Goal: Task Accomplishment & Management: Manage account settings

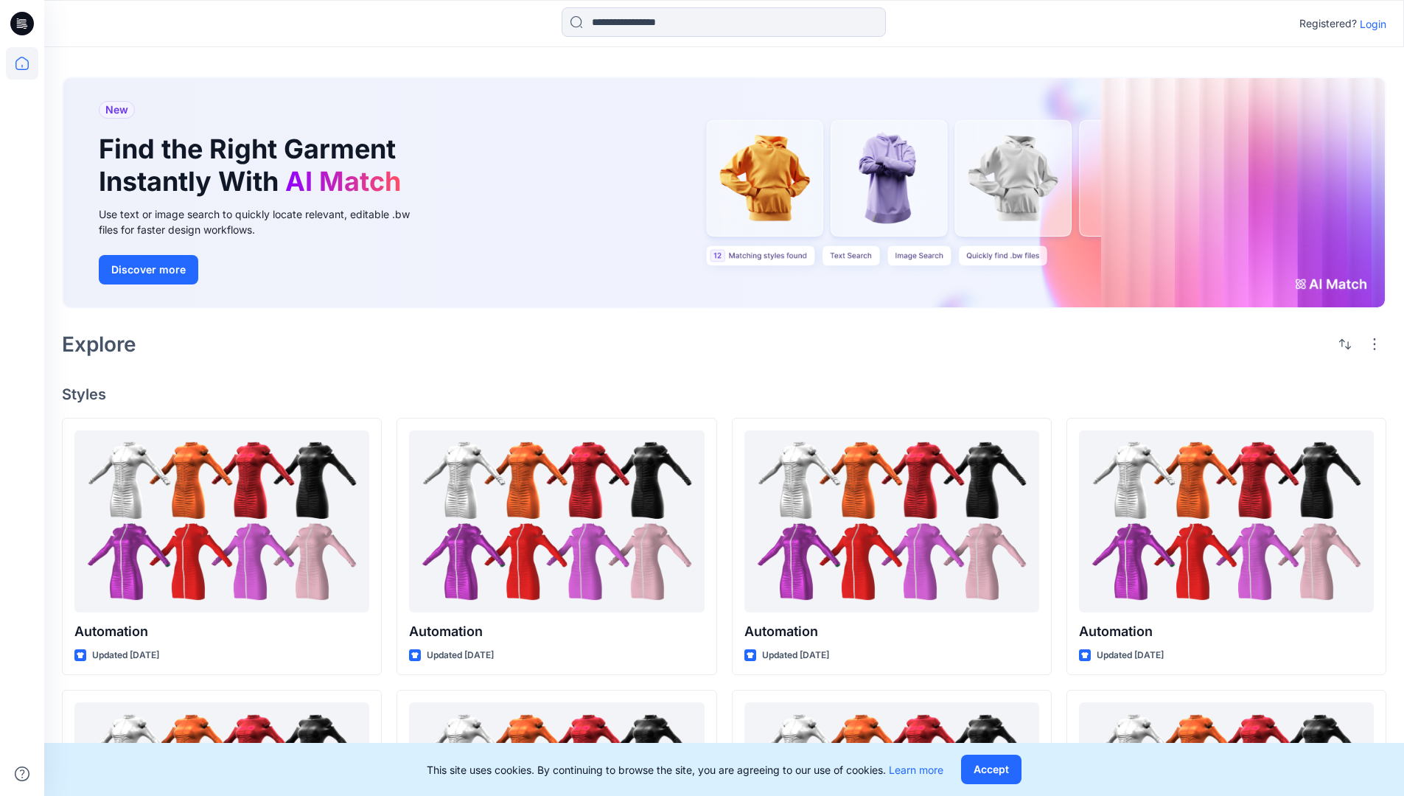
click at [1370, 24] on p "Login" at bounding box center [1373, 23] width 27 height 15
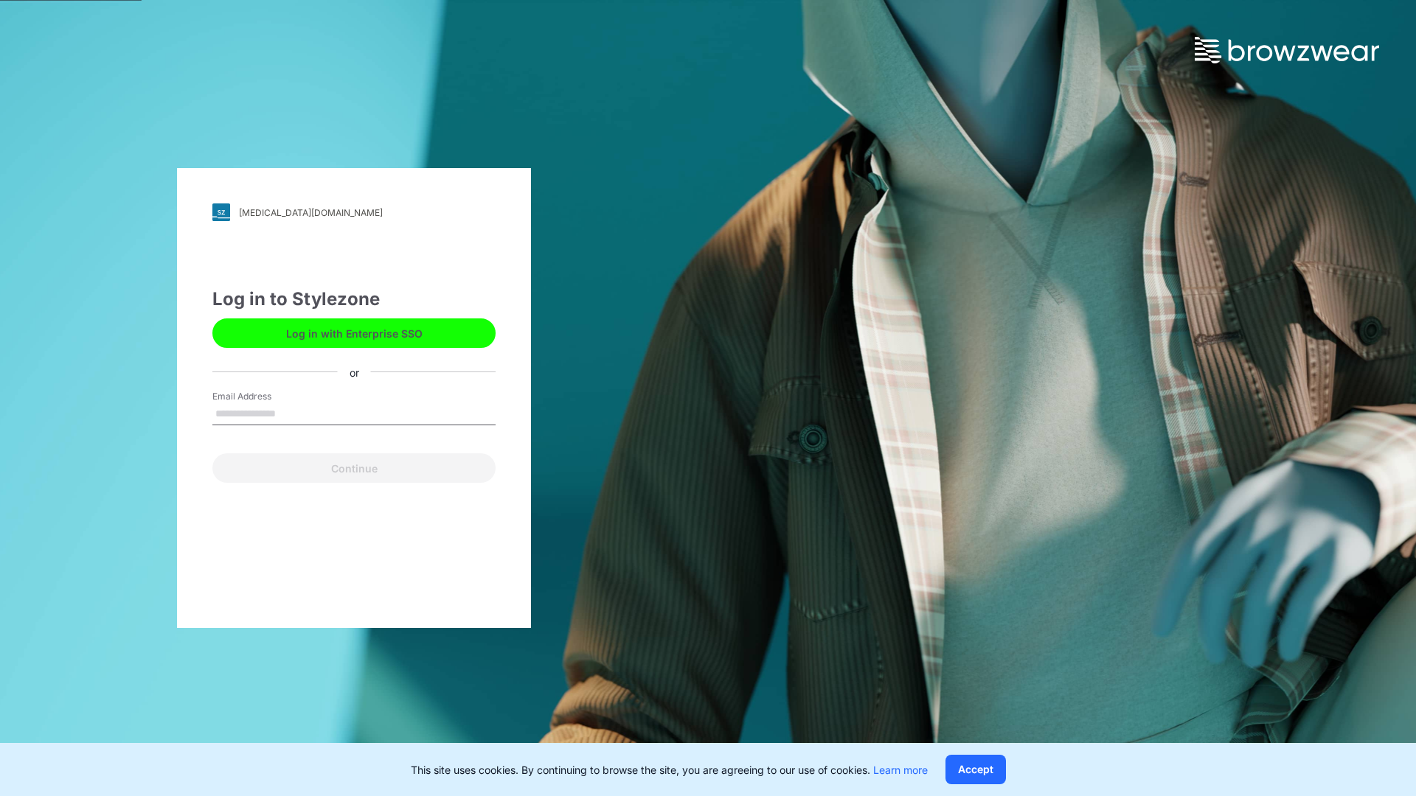
click at [291, 413] on input "Email Address" at bounding box center [353, 414] width 283 height 22
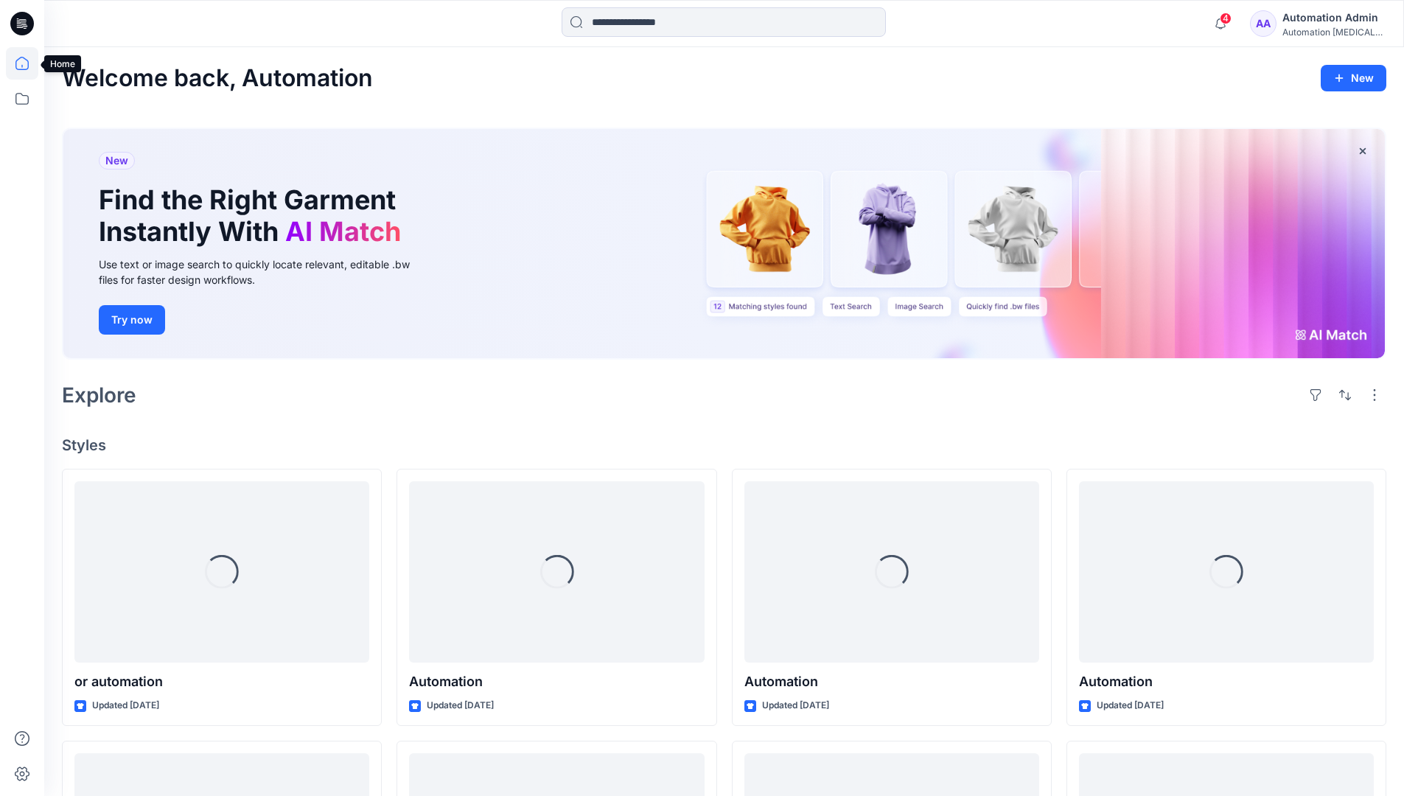
click at [28, 63] on icon at bounding box center [21, 63] width 13 height 13
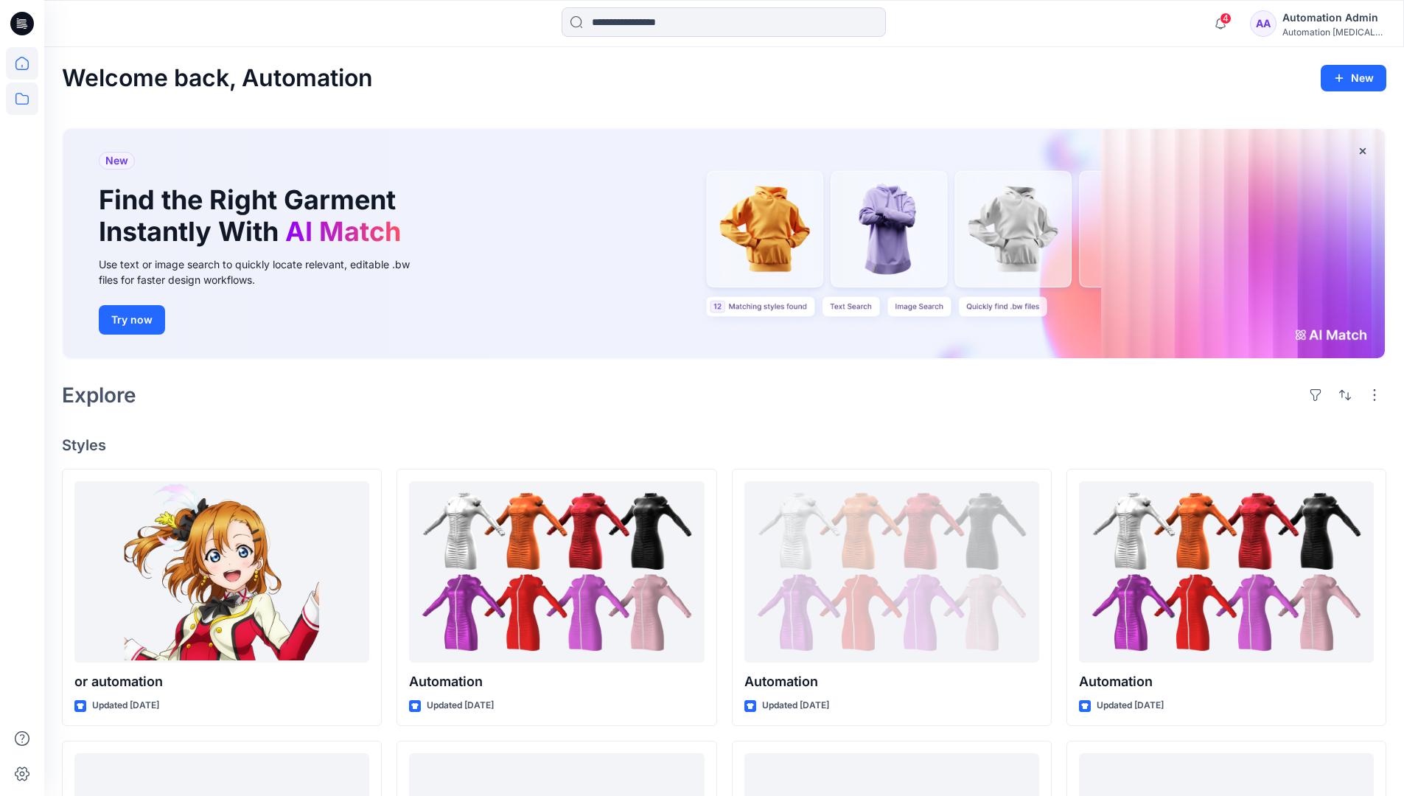
click at [27, 103] on icon at bounding box center [22, 99] width 32 height 32
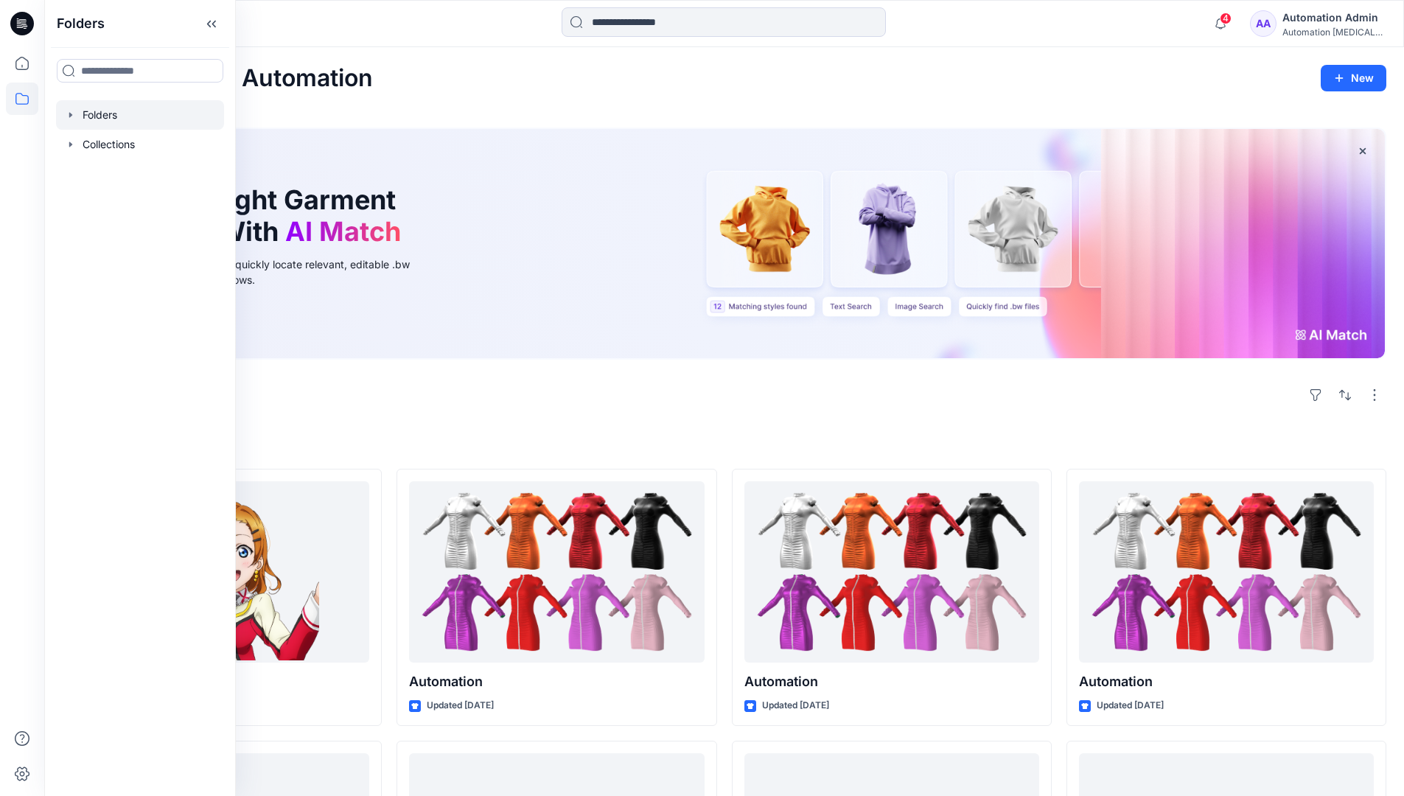
click at [96, 115] on div at bounding box center [140, 114] width 168 height 29
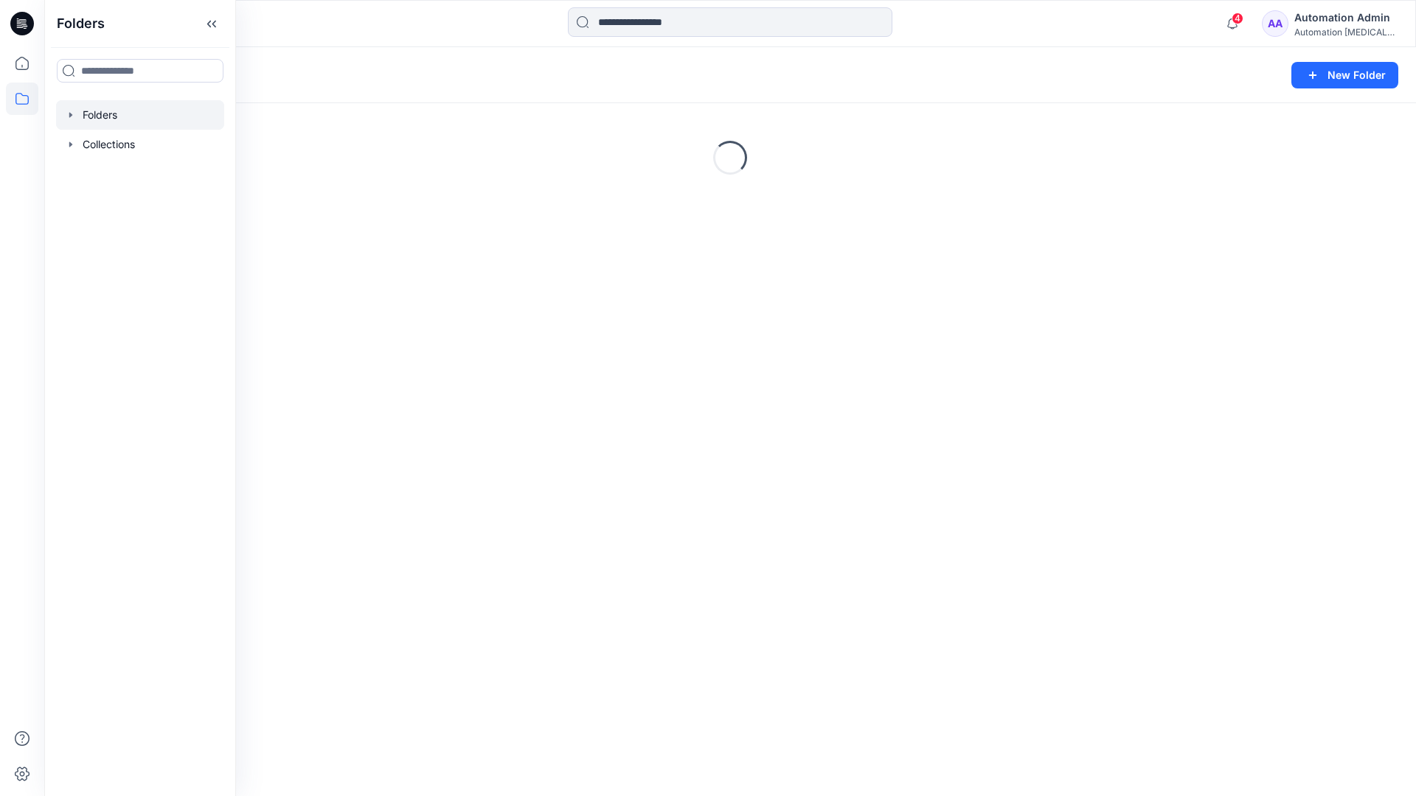
click at [786, 515] on div "Folders New Folder Loading..." at bounding box center [729, 421] width 1371 height 749
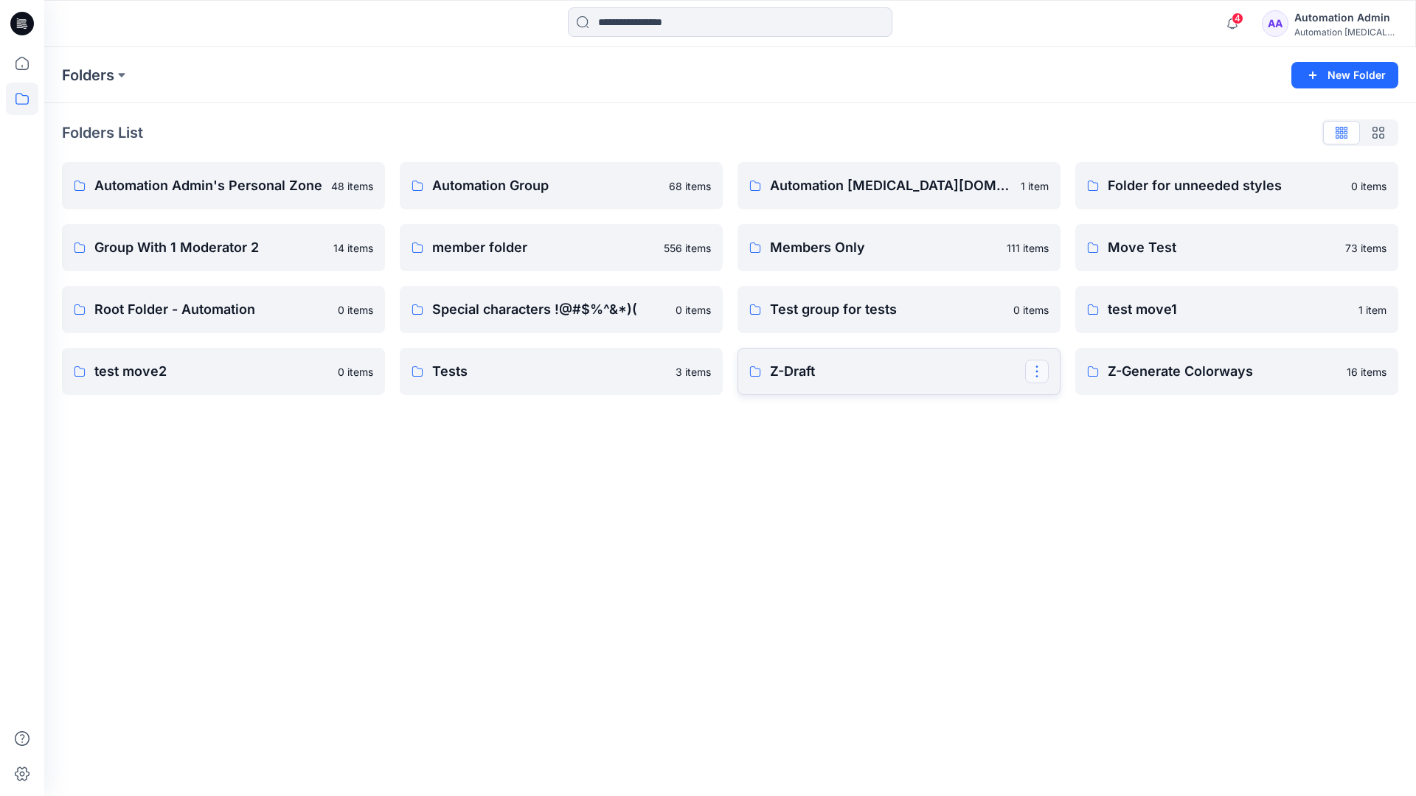
click at [1038, 375] on button "button" at bounding box center [1037, 372] width 24 height 24
click at [1063, 405] on p "Edit" at bounding box center [1063, 405] width 18 height 15
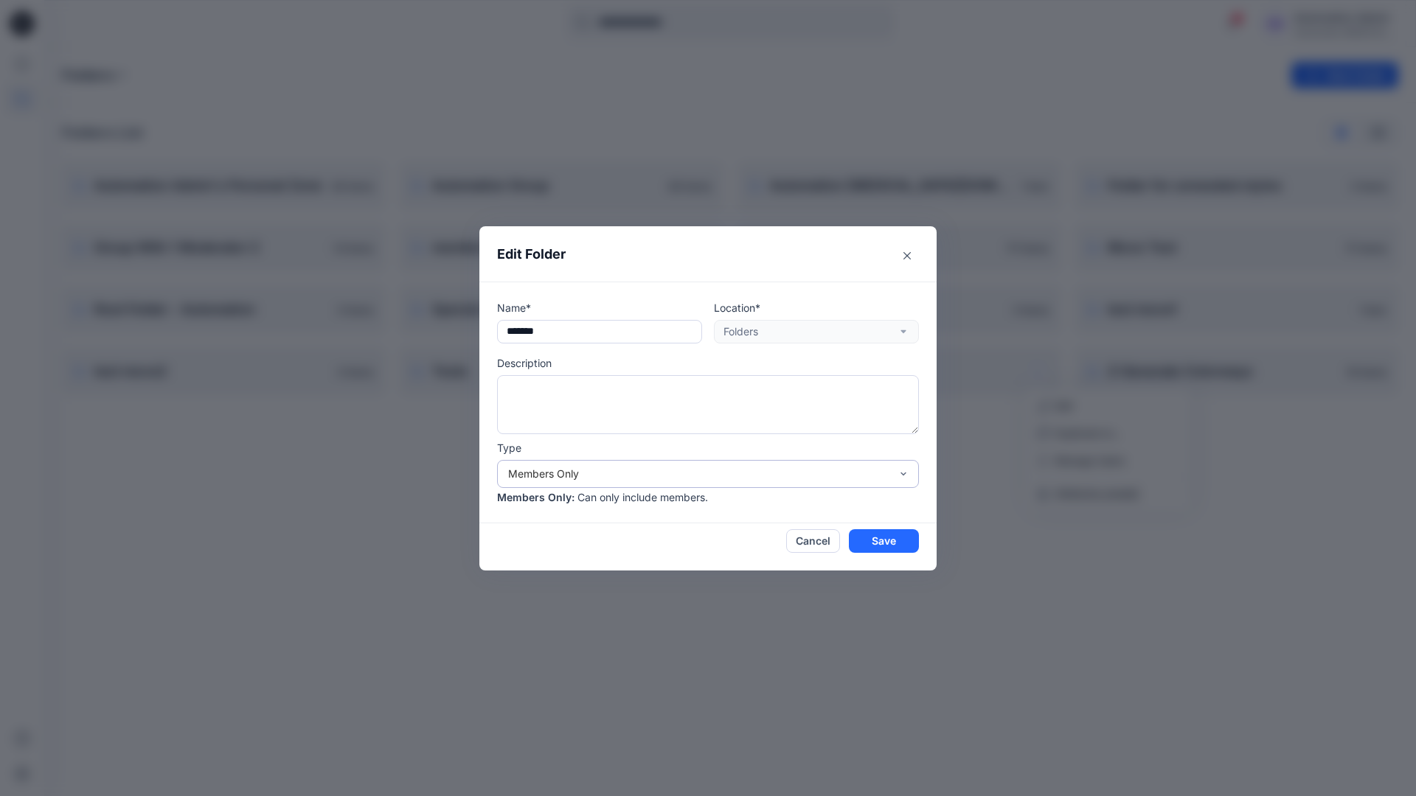
click at [684, 478] on div "Members Only" at bounding box center [699, 473] width 382 height 15
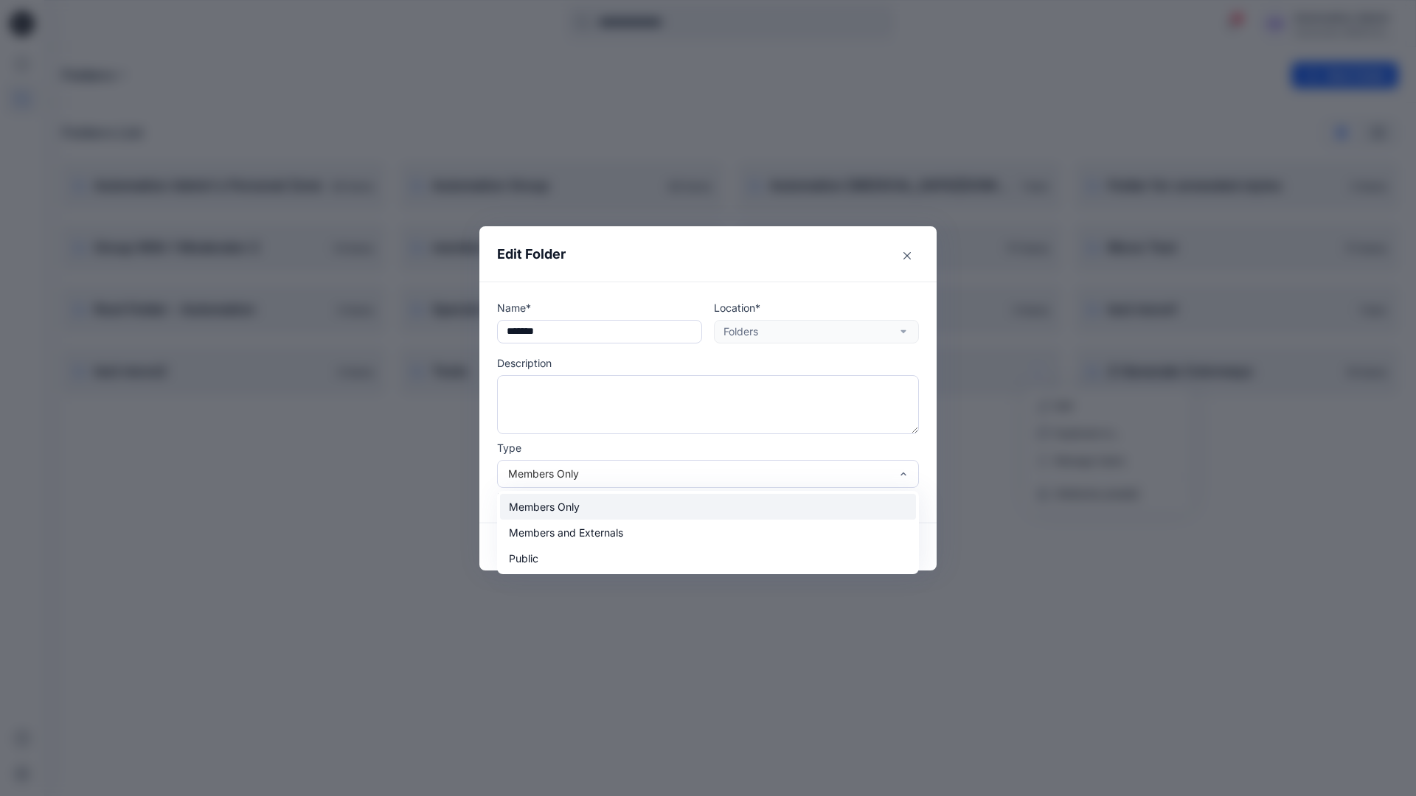
click at [643, 514] on div "Members Only" at bounding box center [708, 507] width 416 height 26
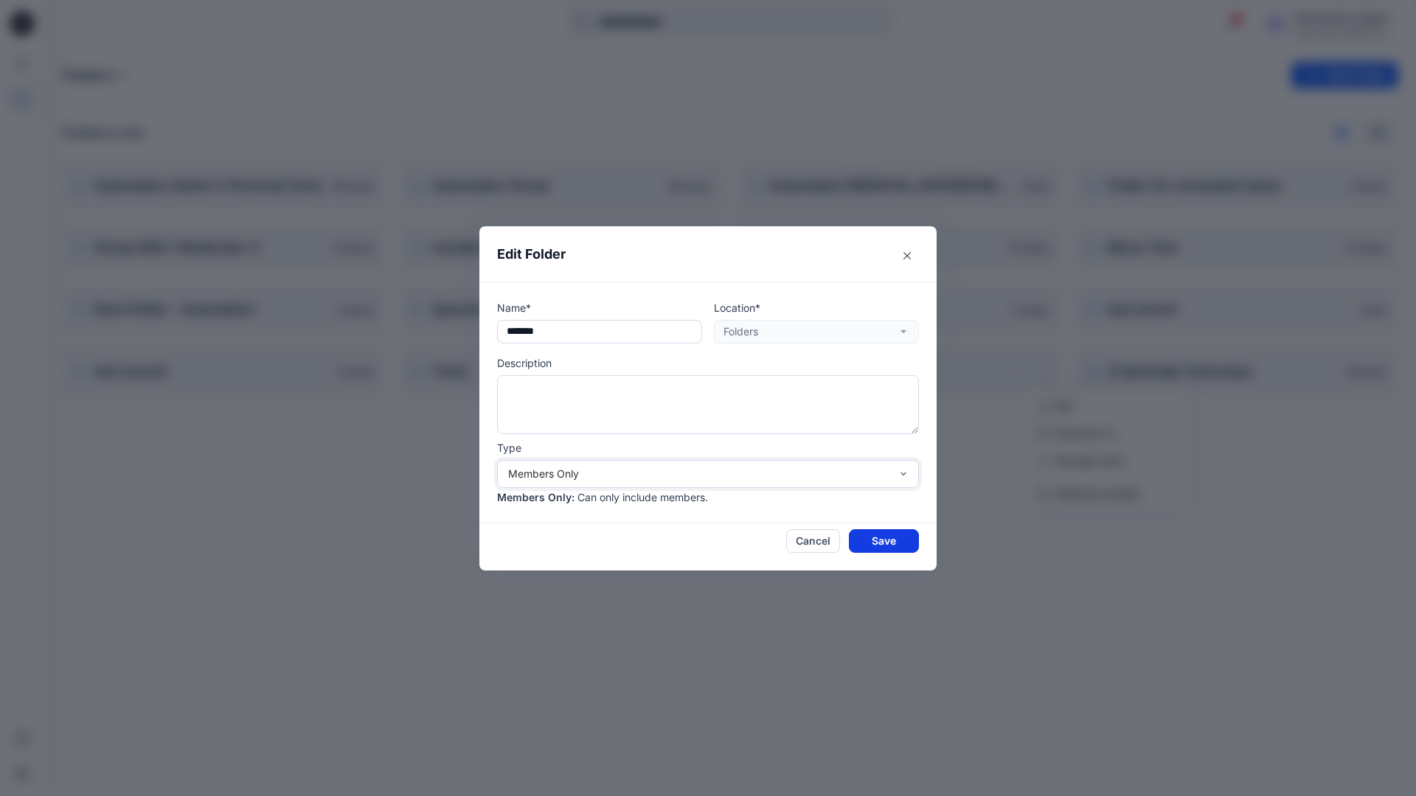
click at [884, 540] on button "Save" at bounding box center [884, 541] width 70 height 24
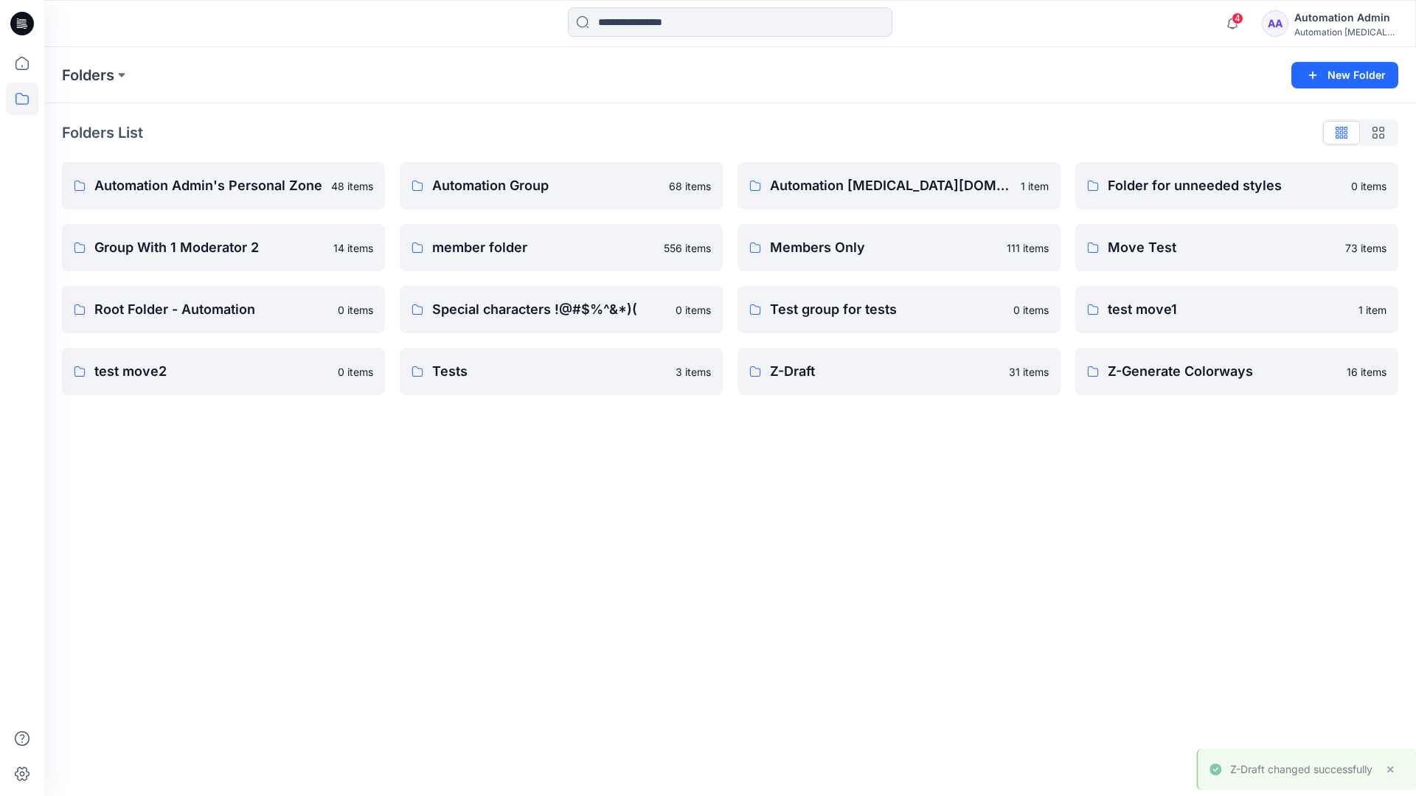
click at [1327, 23] on div "Automation Admin" at bounding box center [1345, 18] width 103 height 18
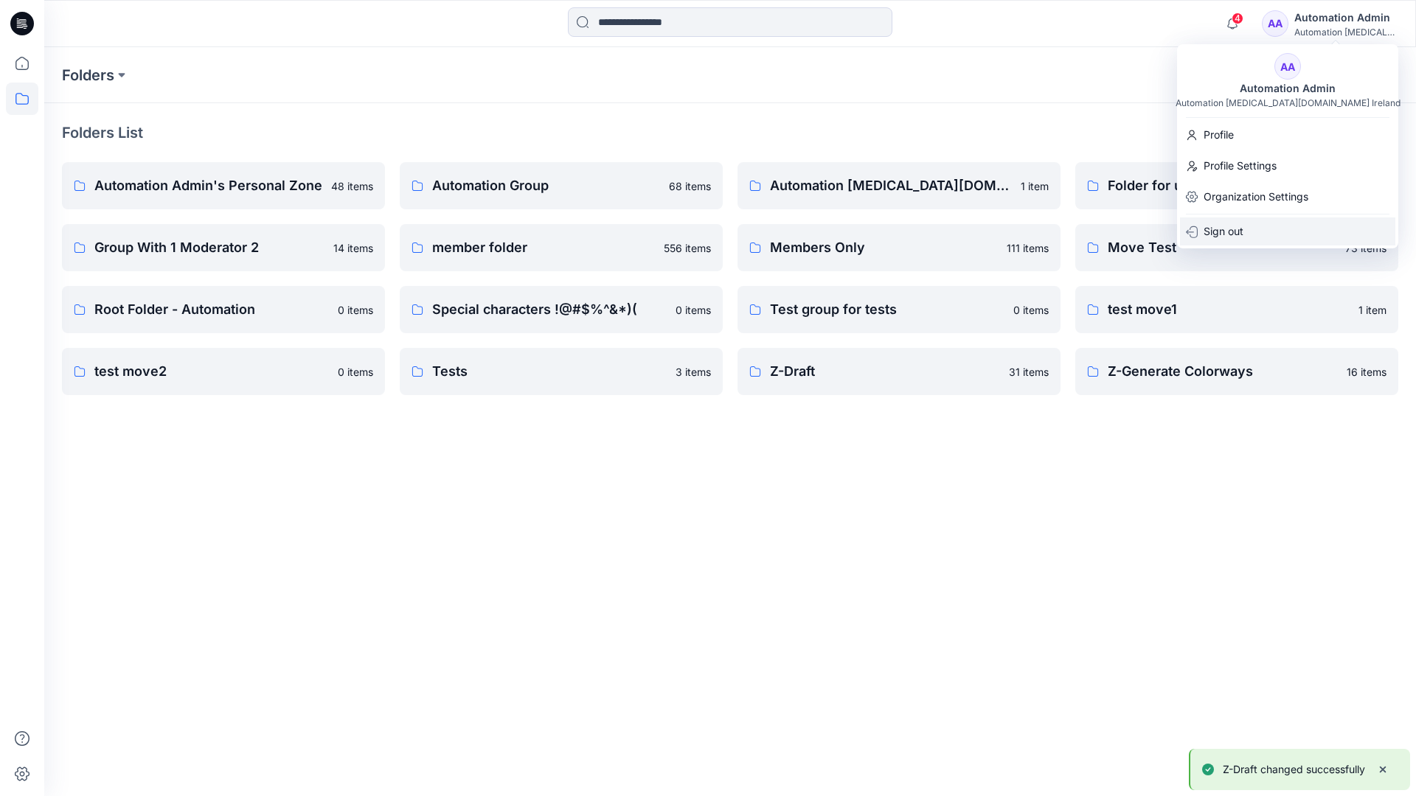
click at [1242, 229] on p "Sign out" at bounding box center [1223, 231] width 40 height 28
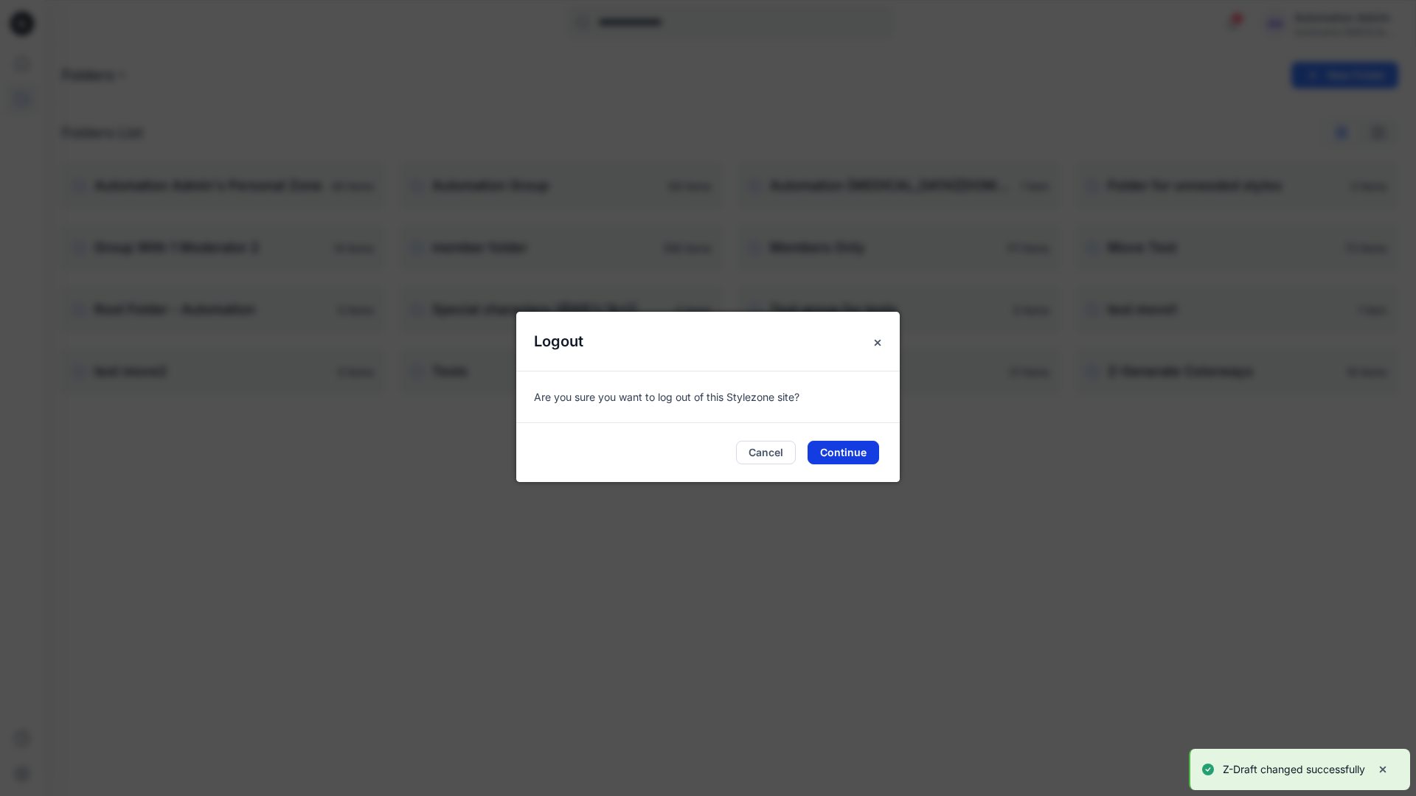
click at [849, 448] on button "Continue" at bounding box center [843, 453] width 72 height 24
